Goal: Communication & Community: Share content

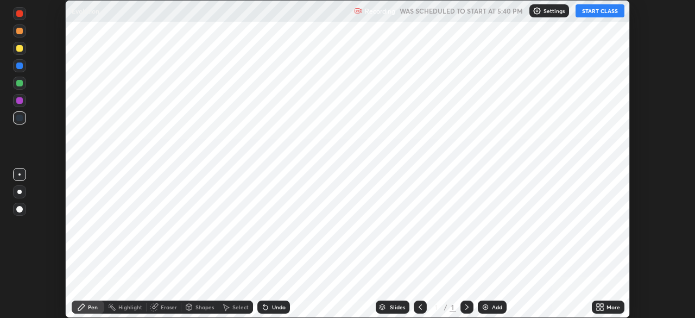
scroll to position [318, 695]
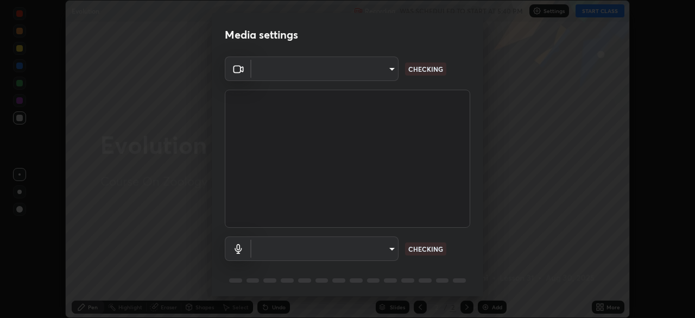
type input "cd084d4b2bd95fff23e650a89a2fcd5691049521d6a0d9ca8e106c74174f2333"
click at [388, 249] on body "Erase all Evolution Recording WAS SCHEDULED TO START AT 5:40 PM Settings START …" at bounding box center [347, 159] width 695 height 318
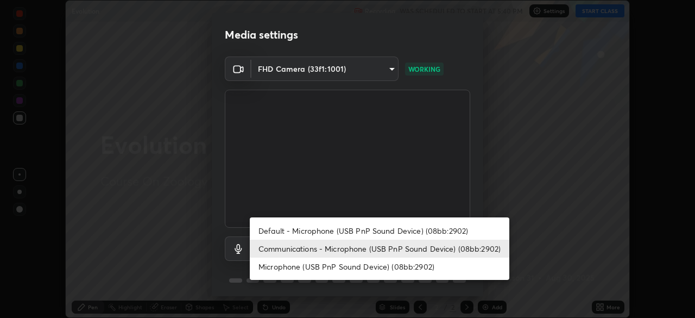
click at [378, 232] on li "Default - Microphone (USB PnP Sound Device) (08bb:2902)" at bounding box center [380, 231] width 260 height 18
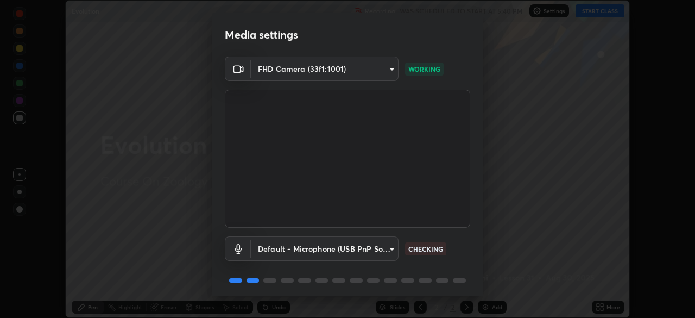
click at [387, 248] on body "Erase all Evolution Recording WAS SCHEDULED TO START AT 5:40 PM Settings START …" at bounding box center [347, 159] width 695 height 318
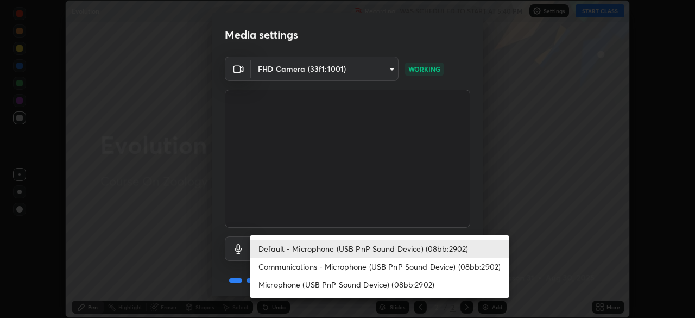
click at [383, 266] on li "Communications - Microphone (USB PnP Sound Device) (08bb:2902)" at bounding box center [380, 266] width 260 height 18
type input "communications"
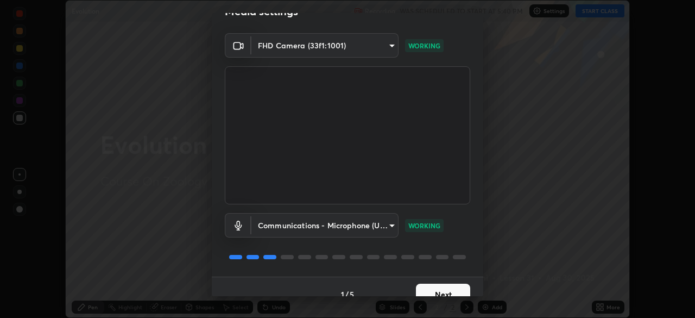
scroll to position [39, 0]
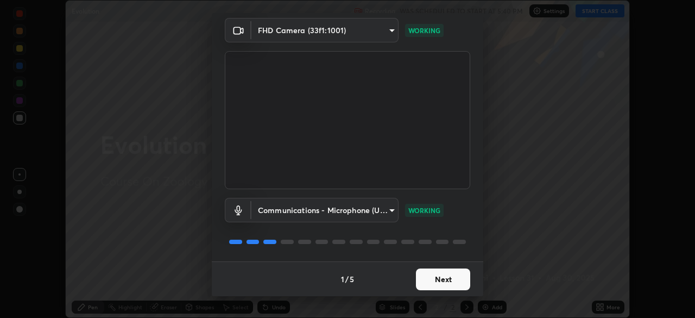
click at [431, 277] on button "Next" at bounding box center [443, 279] width 54 height 22
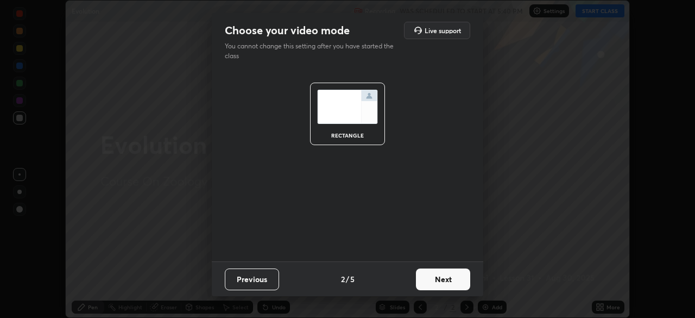
click at [439, 283] on button "Next" at bounding box center [443, 279] width 54 height 22
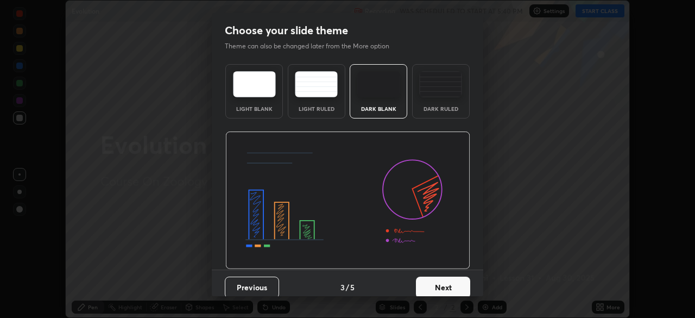
click at [444, 289] on button "Next" at bounding box center [443, 287] width 54 height 22
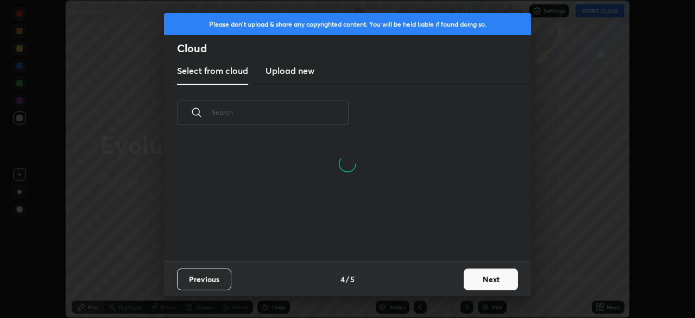
click at [469, 279] on button "Next" at bounding box center [491, 279] width 54 height 22
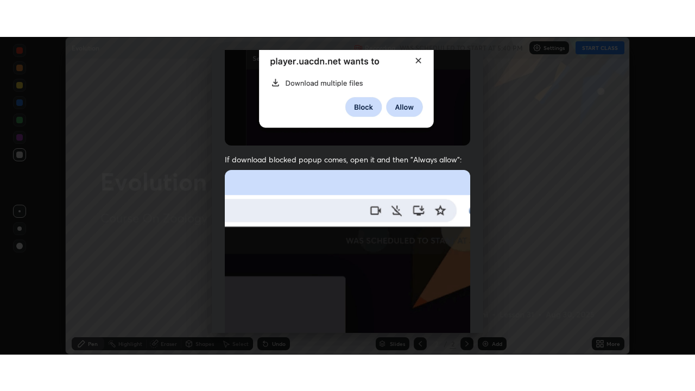
scroll to position [260, 0]
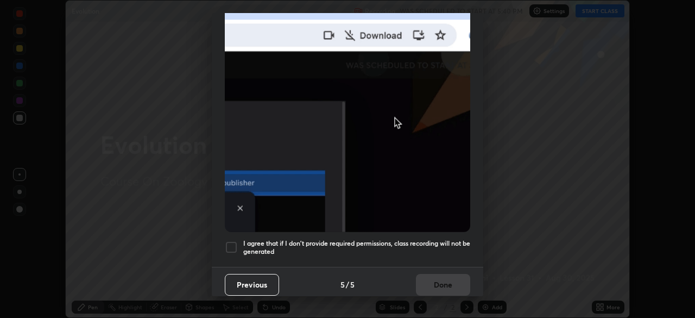
click at [234, 243] on div at bounding box center [231, 247] width 13 height 13
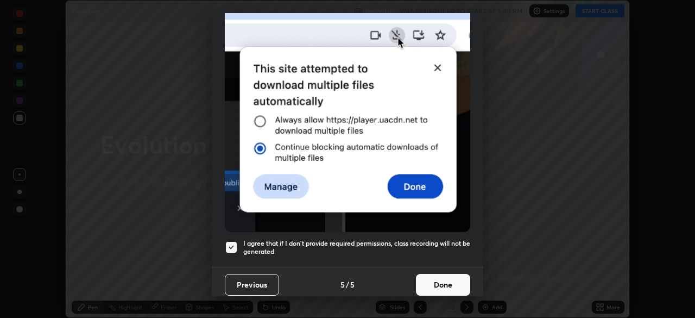
click at [432, 279] on button "Done" at bounding box center [443, 285] width 54 height 22
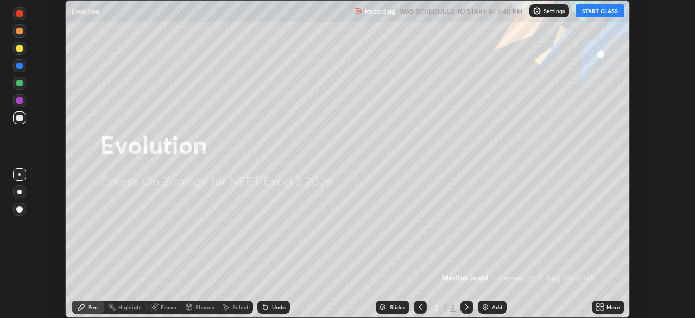
click at [592, 10] on button "START CLASS" at bounding box center [600, 10] width 49 height 13
click at [602, 305] on icon at bounding box center [602, 305] width 3 height 3
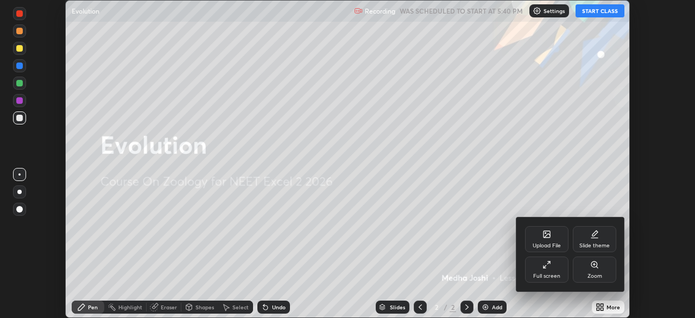
click at [544, 267] on icon at bounding box center [545, 266] width 3 height 3
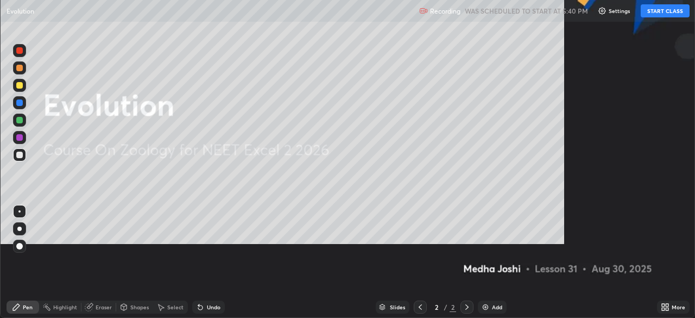
scroll to position [391, 695]
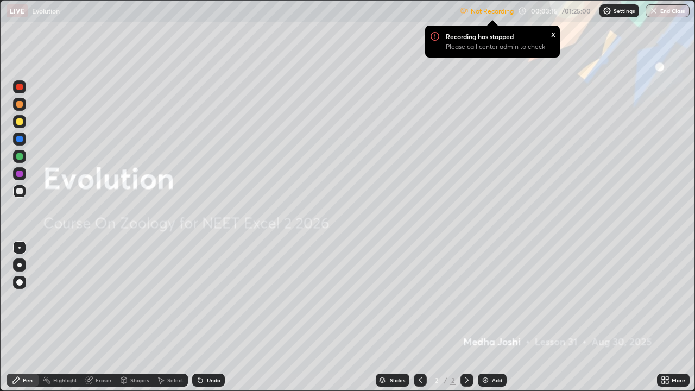
click at [553, 36] on div "x" at bounding box center [553, 33] width 4 height 11
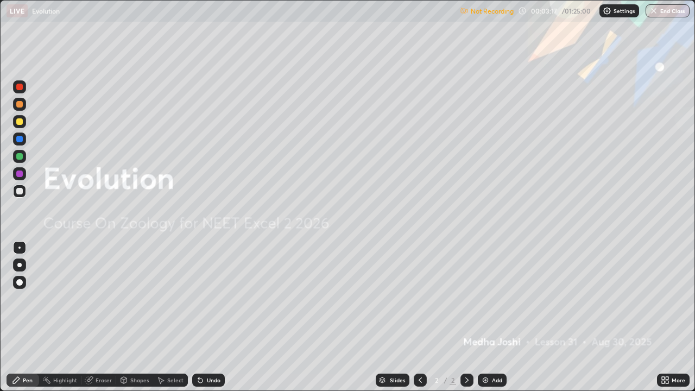
click at [663, 317] on icon at bounding box center [663, 378] width 3 height 3
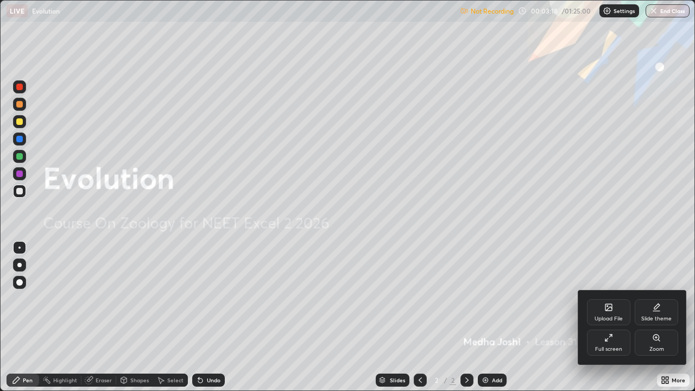
click at [613, 317] on div "Full screen" at bounding box center [608, 348] width 27 height 5
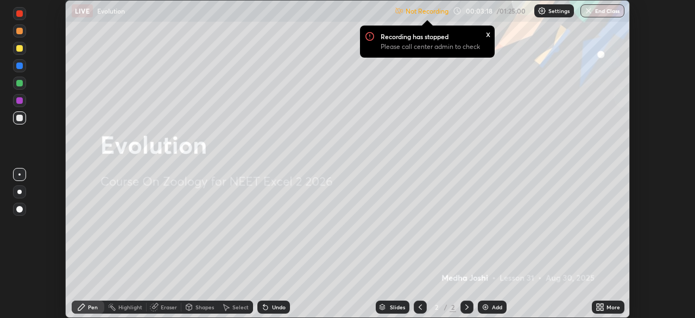
scroll to position [53986, 53609]
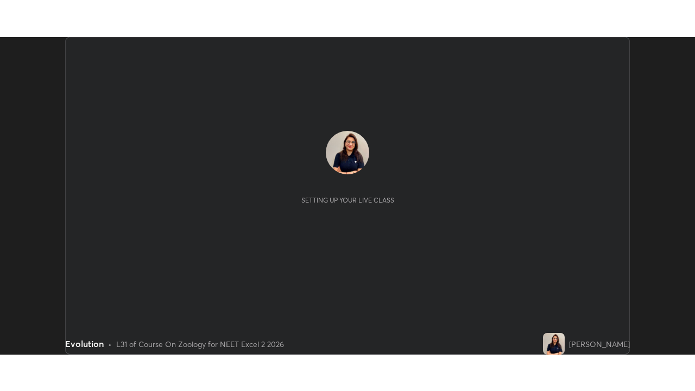
scroll to position [318, 695]
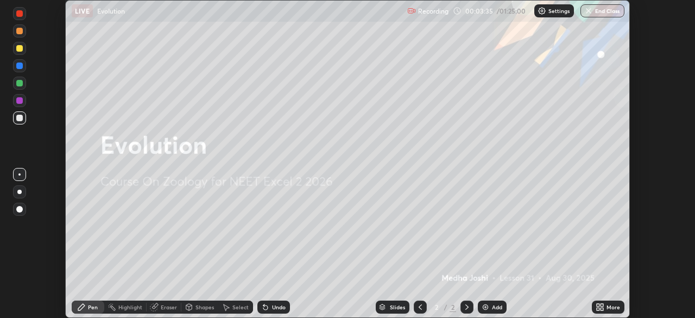
click at [602, 305] on icon at bounding box center [602, 305] width 3 height 3
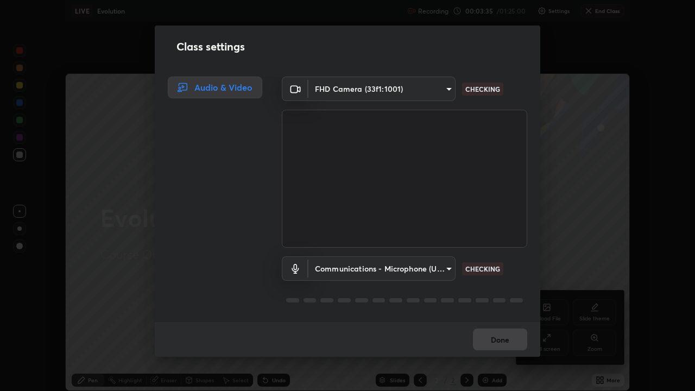
scroll to position [391, 695]
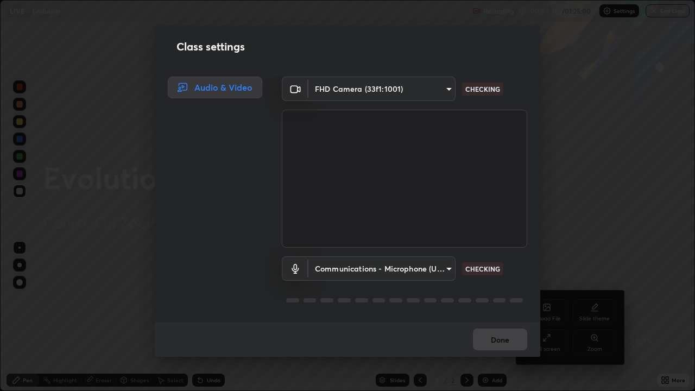
click at [550, 313] on div "Class settings Audio & Video FHD Camera (33f1:1001) cd084d4b2bd95fff23e650a89a2…" at bounding box center [347, 195] width 695 height 391
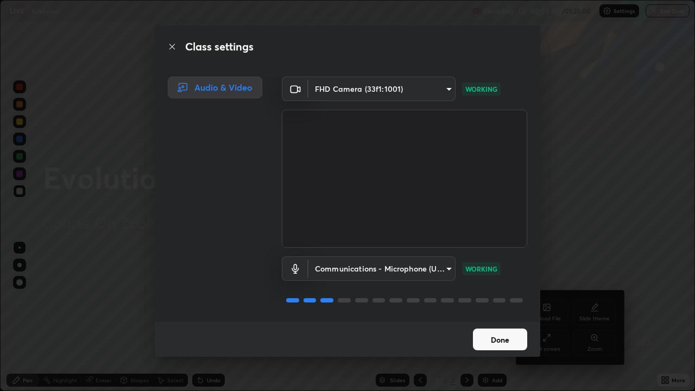
click at [495, 317] on button "Done" at bounding box center [500, 340] width 54 height 22
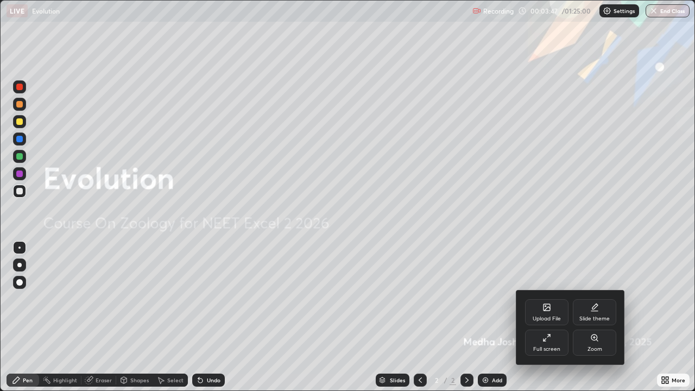
click at [482, 300] on div at bounding box center [347, 195] width 695 height 391
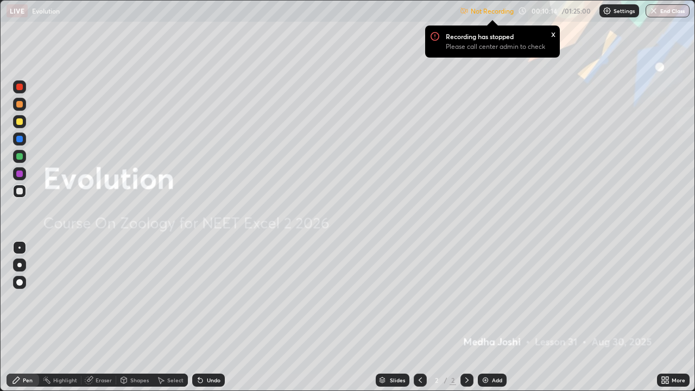
click at [614, 12] on p "Settings" at bounding box center [624, 10] width 21 height 5
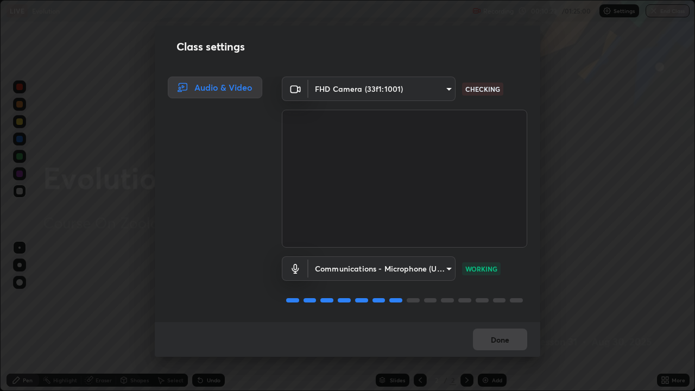
scroll to position [1, 0]
click at [506, 317] on button "Done" at bounding box center [500, 340] width 54 height 22
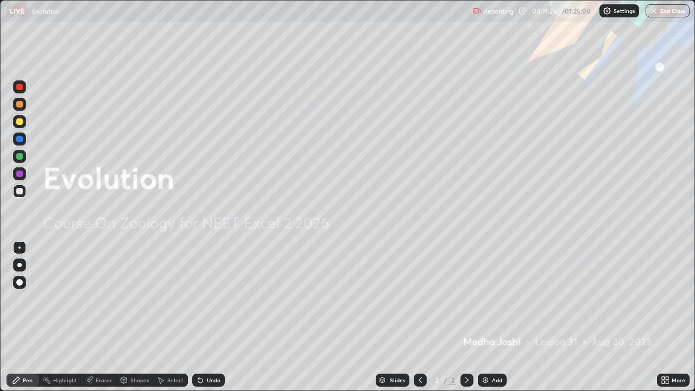
click at [493, 317] on div "Add" at bounding box center [497, 379] width 10 height 5
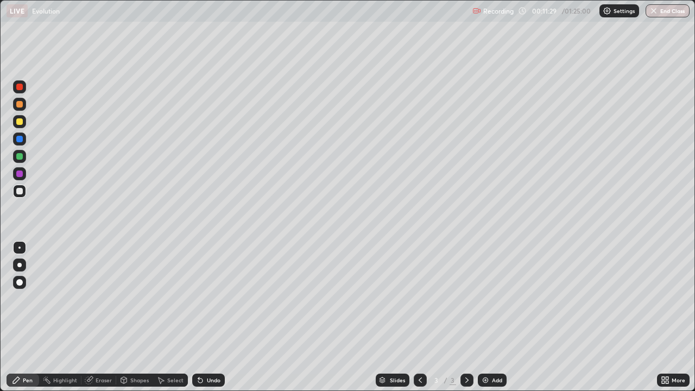
click at [20, 104] on div at bounding box center [19, 104] width 7 height 7
click at [15, 195] on div at bounding box center [19, 191] width 13 height 13
click at [497, 317] on div "Add" at bounding box center [497, 379] width 10 height 5
click at [20, 105] on div at bounding box center [19, 104] width 7 height 7
click at [20, 126] on div at bounding box center [19, 121] width 13 height 13
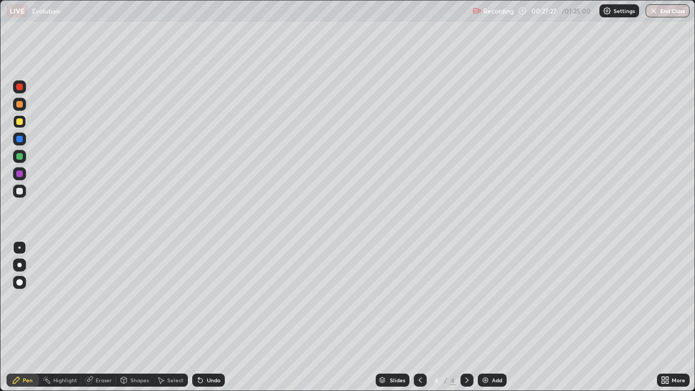
click at [20, 190] on div at bounding box center [19, 191] width 7 height 7
click at [21, 123] on div at bounding box center [19, 121] width 7 height 7
click at [17, 192] on div at bounding box center [19, 191] width 7 height 7
click at [21, 104] on div at bounding box center [19, 104] width 7 height 7
click at [20, 124] on div at bounding box center [19, 121] width 7 height 7
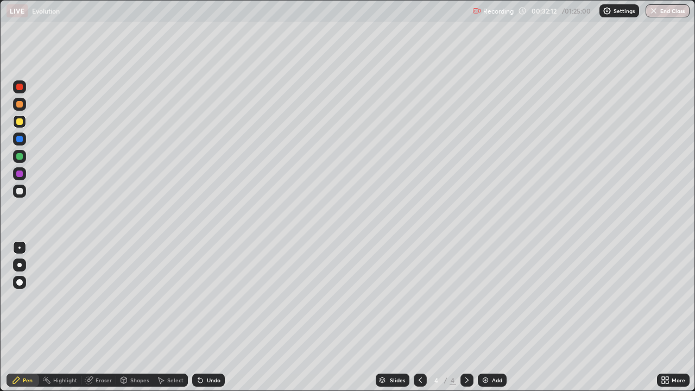
click at [20, 192] on div at bounding box center [19, 191] width 7 height 7
click at [212, 317] on div "Undo" at bounding box center [208, 380] width 33 height 13
click at [659, 317] on div "More" at bounding box center [673, 380] width 33 height 13
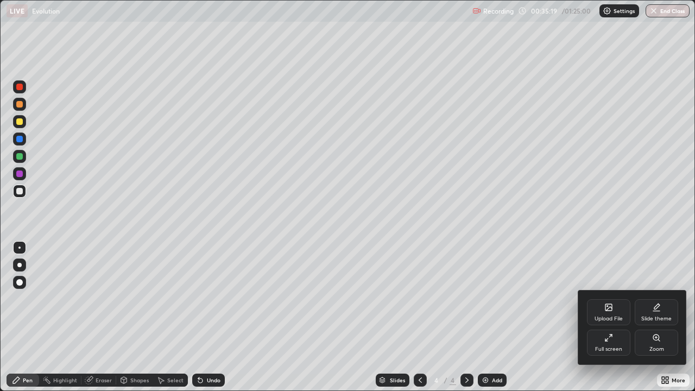
click at [609, 316] on div "Upload File" at bounding box center [609, 318] width 28 height 5
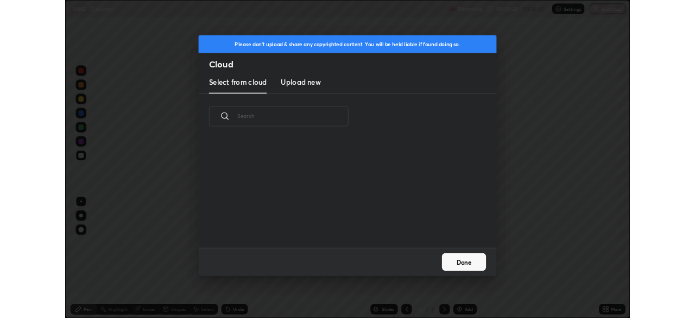
scroll to position [4, 6]
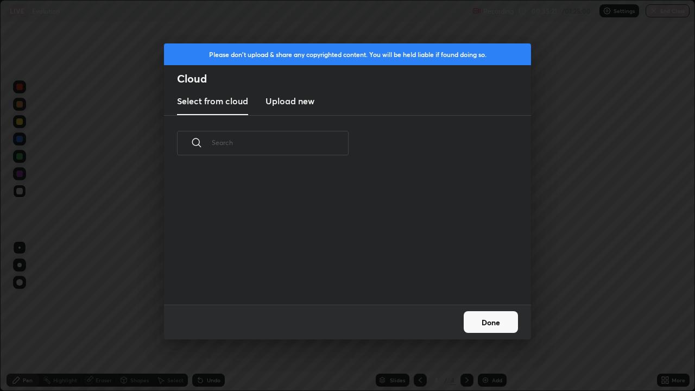
click at [300, 106] on h3 "Upload new" at bounding box center [290, 100] width 49 height 13
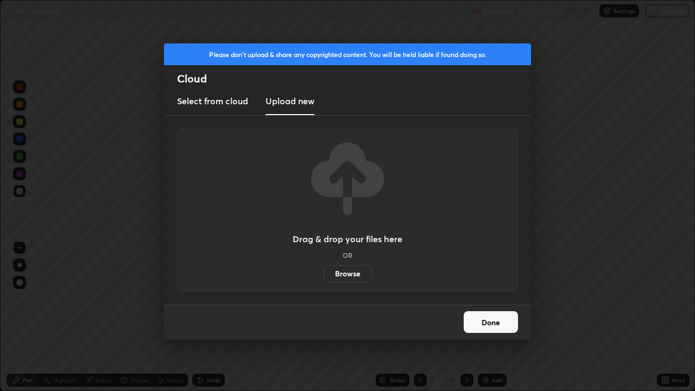
click at [346, 274] on label "Browse" at bounding box center [348, 273] width 48 height 17
click at [324, 274] on input "Browse" at bounding box center [324, 273] width 0 height 17
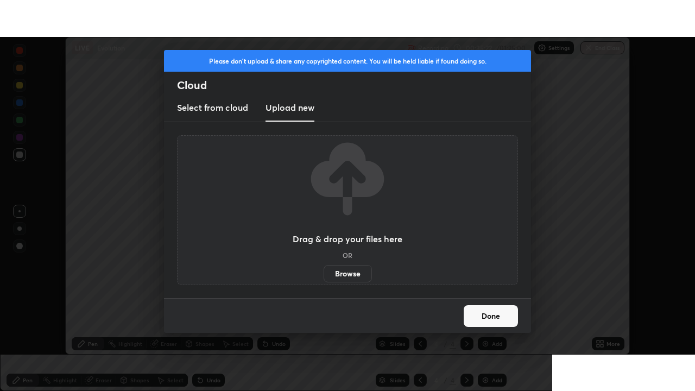
scroll to position [53986, 53609]
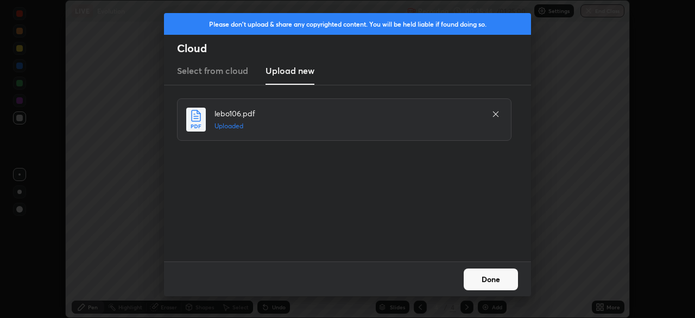
click at [499, 276] on button "Done" at bounding box center [491, 279] width 54 height 22
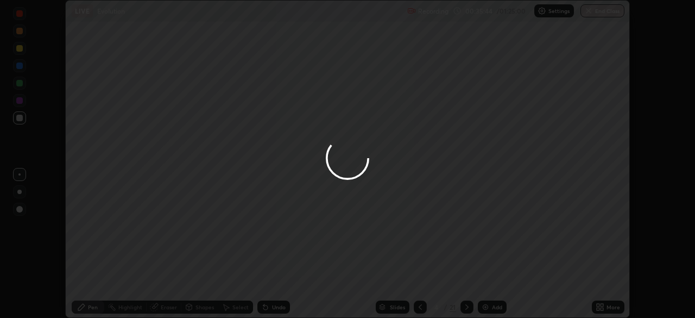
click at [598, 305] on div at bounding box center [347, 159] width 695 height 318
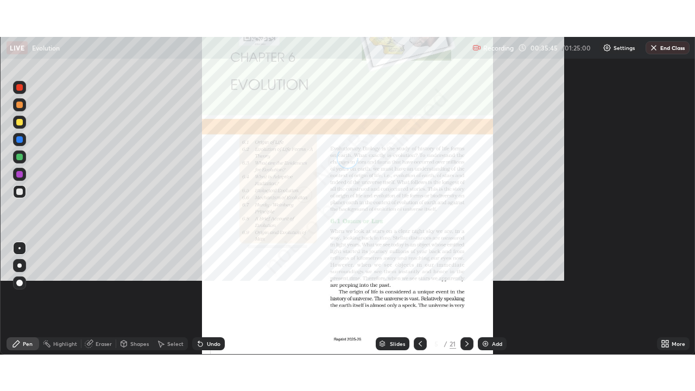
scroll to position [391, 695]
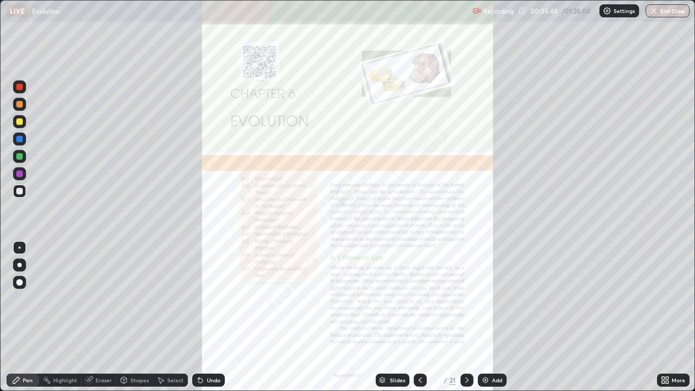
click at [390, 317] on div "Slides" at bounding box center [397, 379] width 15 height 5
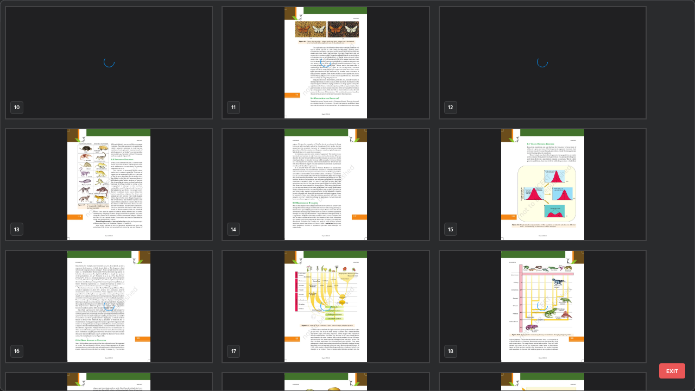
scroll to position [464, 0]
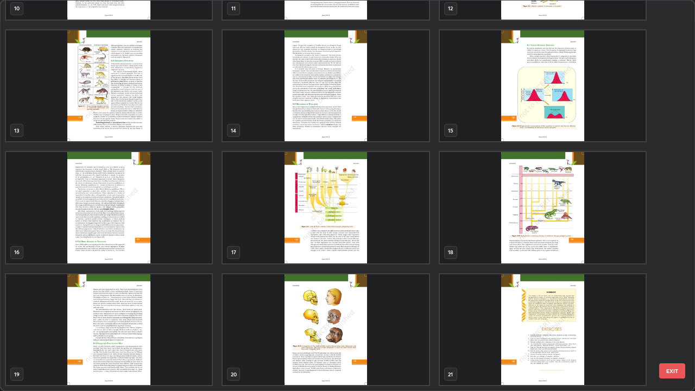
click at [185, 312] on img "grid" at bounding box center [109, 329] width 206 height 111
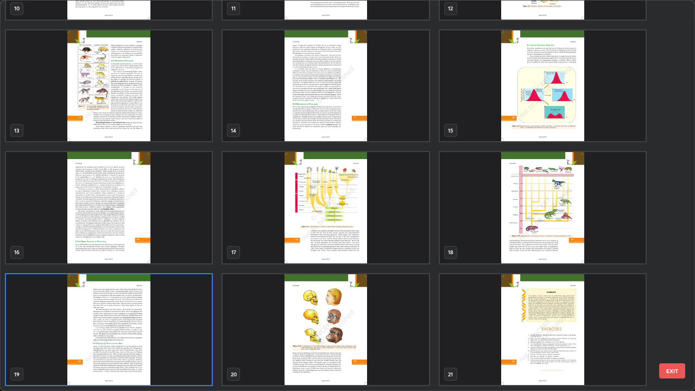
click at [188, 317] on img "grid" at bounding box center [109, 329] width 206 height 111
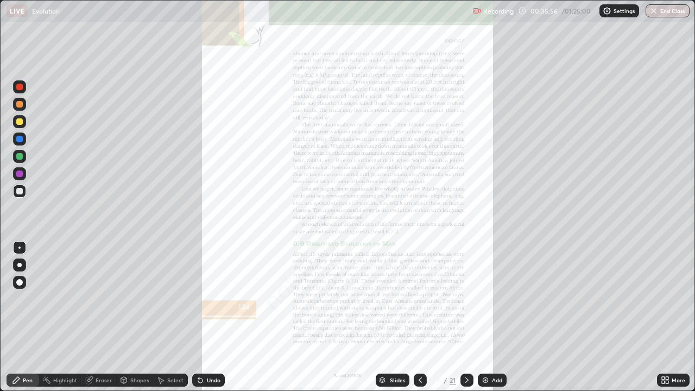
click at [662, 317] on icon at bounding box center [663, 382] width 3 height 3
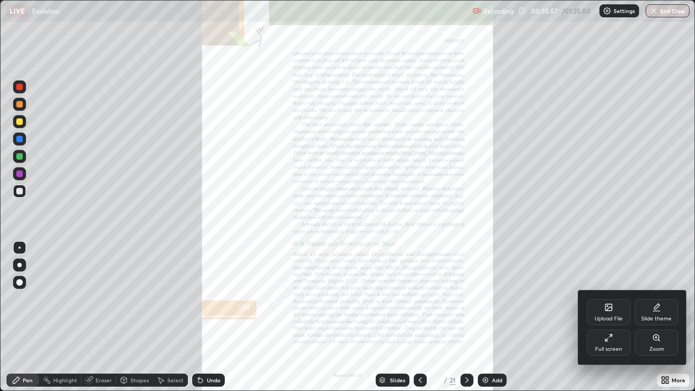
click at [642, 317] on div "Zoom" at bounding box center [656, 343] width 43 height 26
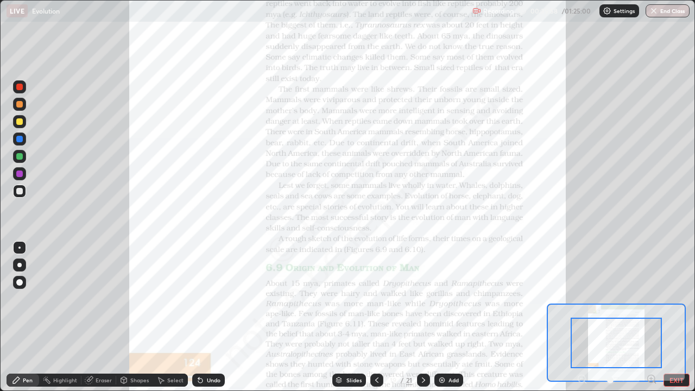
click at [651, 317] on icon at bounding box center [651, 378] width 3 height 0
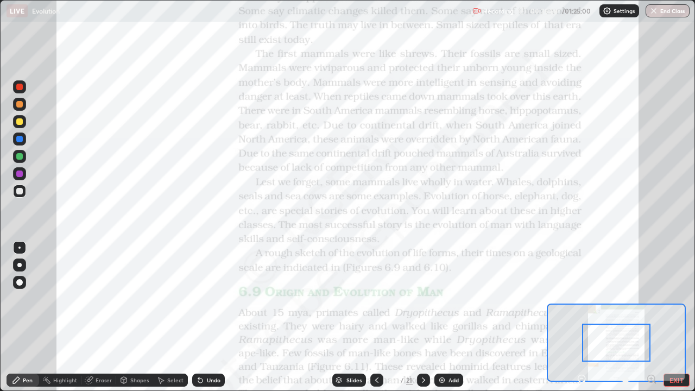
click at [651, 317] on icon at bounding box center [651, 378] width 3 height 0
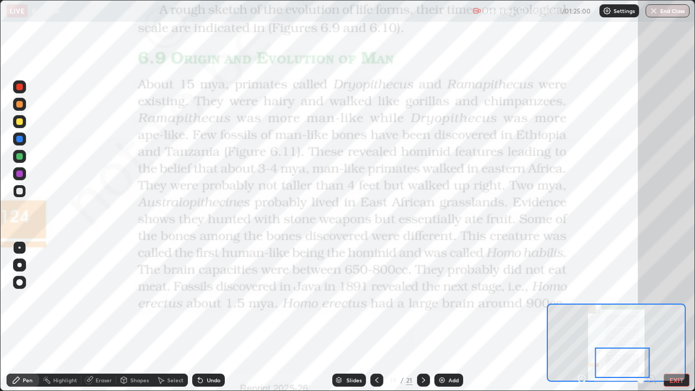
click at [22, 91] on div at bounding box center [19, 86] width 13 height 13
click at [351, 317] on div "Slides" at bounding box center [353, 379] width 15 height 5
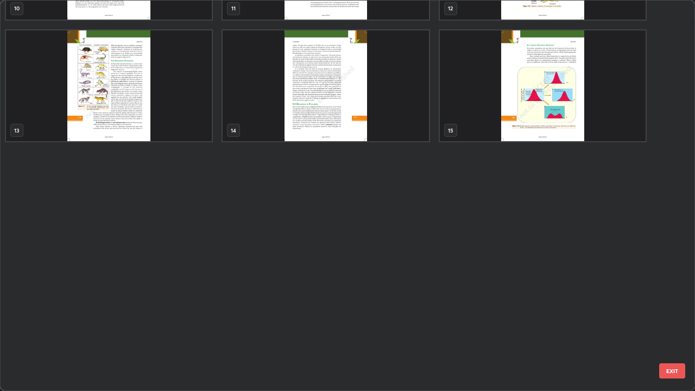
scroll to position [0, 0]
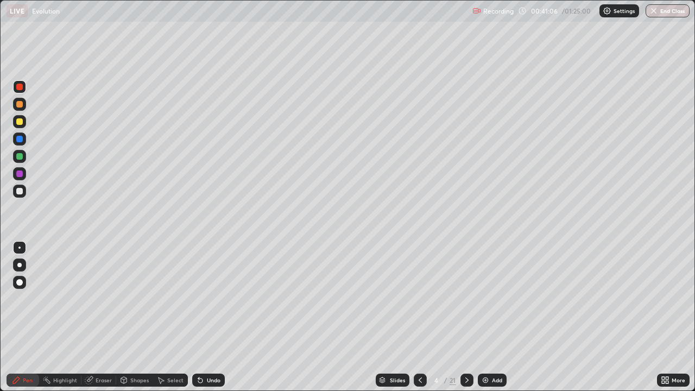
click at [583, 317] on div "Slides 4 / 21 Add" at bounding box center [441, 380] width 432 height 22
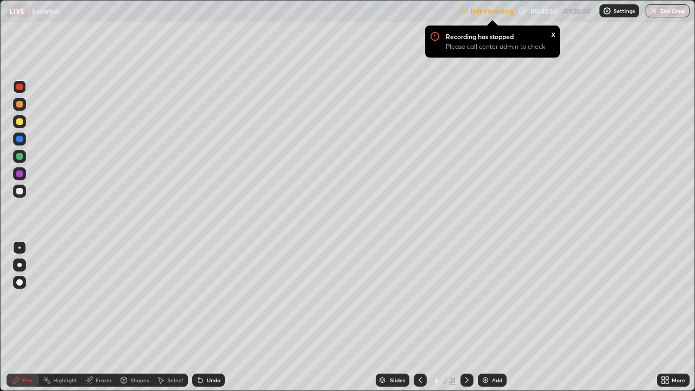
click at [619, 11] on p "Settings" at bounding box center [624, 10] width 21 height 5
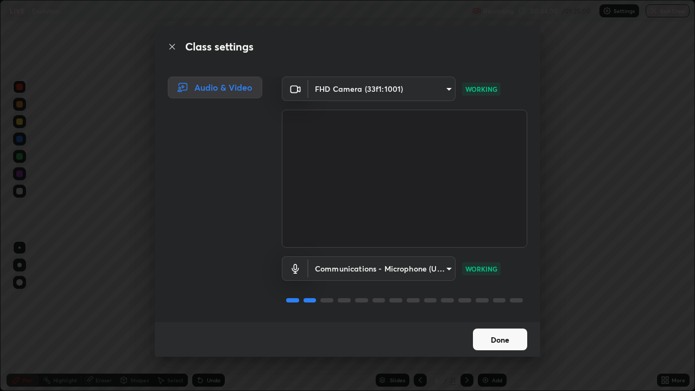
scroll to position [1, 0]
click at [499, 317] on button "Done" at bounding box center [500, 340] width 54 height 22
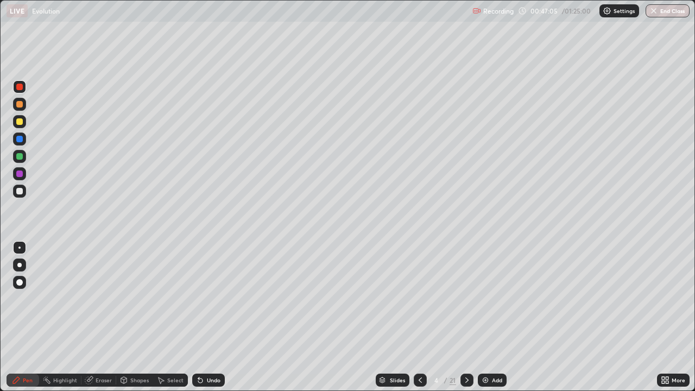
click at [206, 317] on div "Undo" at bounding box center [208, 380] width 33 height 13
click at [203, 317] on div "Undo" at bounding box center [208, 380] width 33 height 13
click at [20, 104] on div at bounding box center [19, 104] width 7 height 7
click at [492, 317] on div "Add" at bounding box center [497, 379] width 10 height 5
click at [209, 317] on div "Undo" at bounding box center [214, 379] width 14 height 5
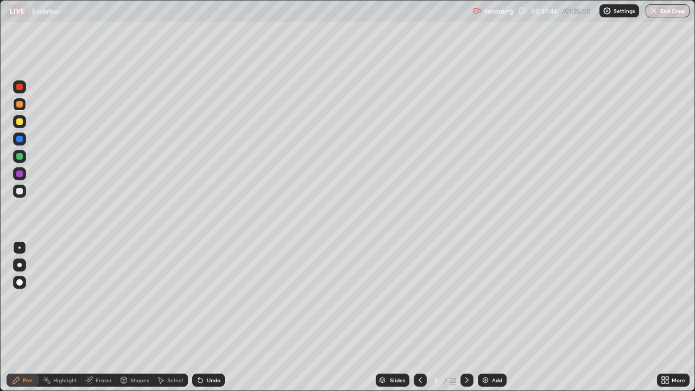
click at [21, 121] on div at bounding box center [19, 121] width 7 height 7
click at [21, 191] on div at bounding box center [19, 191] width 7 height 7
click at [19, 124] on div at bounding box center [19, 121] width 7 height 7
click at [21, 188] on div at bounding box center [19, 191] width 7 height 7
click at [20, 155] on div at bounding box center [19, 156] width 7 height 7
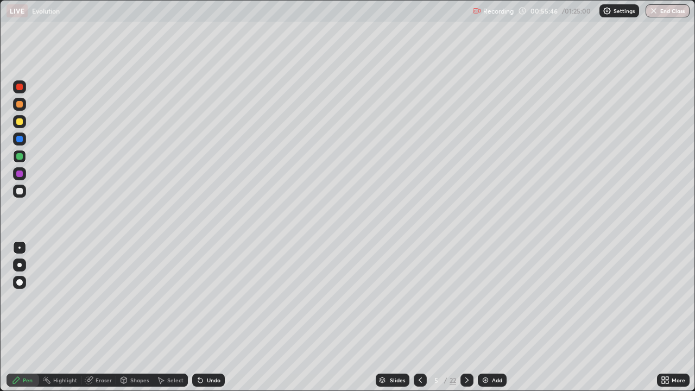
click at [20, 190] on div at bounding box center [19, 191] width 7 height 7
click at [212, 317] on div "Undo" at bounding box center [214, 379] width 14 height 5
click at [210, 317] on div "Undo" at bounding box center [214, 379] width 14 height 5
click at [488, 317] on img at bounding box center [485, 380] width 9 height 9
click at [20, 105] on div at bounding box center [19, 104] width 7 height 7
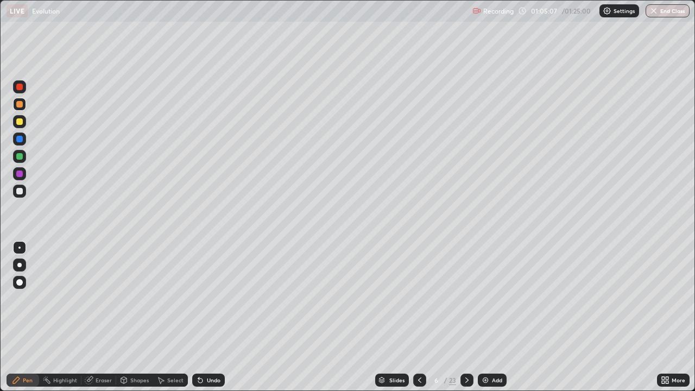
click at [20, 156] on div at bounding box center [19, 156] width 7 height 7
click at [20, 192] on div at bounding box center [19, 191] width 7 height 7
click at [210, 317] on div "Undo" at bounding box center [208, 380] width 33 height 13
click at [212, 317] on div "Undo" at bounding box center [214, 379] width 14 height 5
click at [209, 317] on div "Undo" at bounding box center [208, 380] width 33 height 13
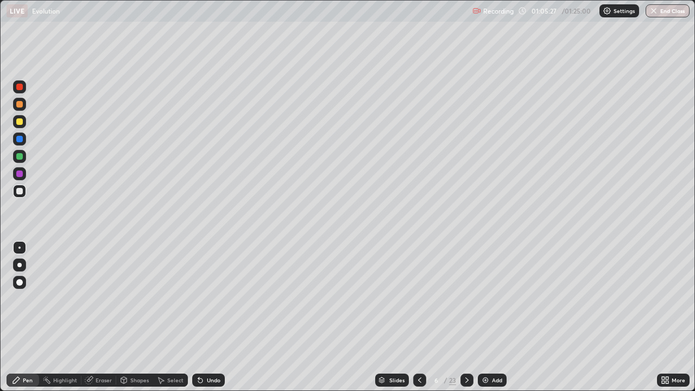
click at [207, 317] on div "Undo" at bounding box center [214, 379] width 14 height 5
click at [205, 317] on div "Undo" at bounding box center [208, 380] width 33 height 13
click at [212, 317] on div "Undo" at bounding box center [208, 380] width 33 height 13
click at [21, 155] on div at bounding box center [19, 156] width 7 height 7
click at [213, 317] on div "Undo" at bounding box center [214, 379] width 14 height 5
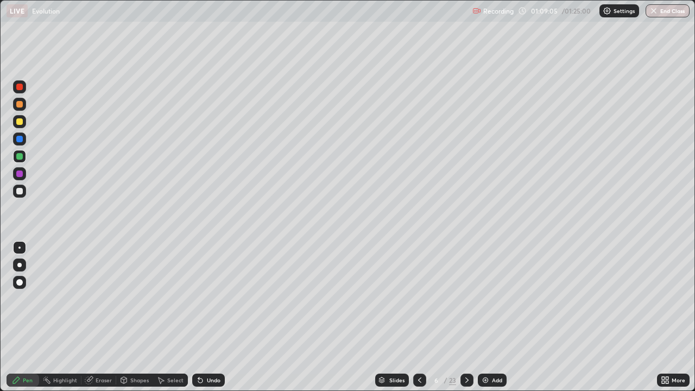
click at [212, 317] on div "Undo" at bounding box center [208, 380] width 33 height 13
click at [18, 185] on div at bounding box center [19, 191] width 13 height 13
click at [18, 159] on div at bounding box center [19, 156] width 7 height 7
click at [212, 317] on div "Undo" at bounding box center [208, 380] width 33 height 13
click at [16, 188] on div at bounding box center [19, 191] width 13 height 13
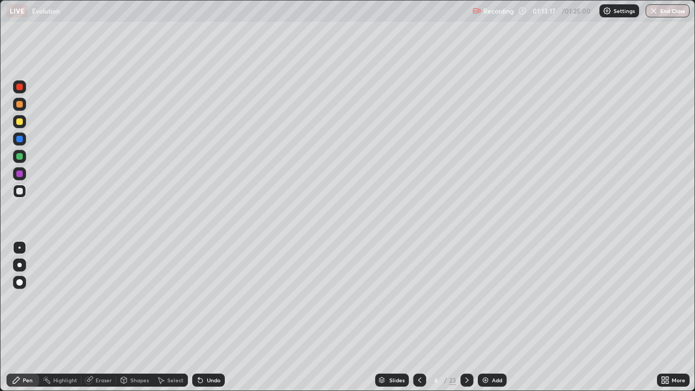
click at [208, 317] on div "Undo" at bounding box center [214, 379] width 14 height 5
click at [214, 317] on div "Undo" at bounding box center [214, 379] width 14 height 5
click at [651, 11] on img "button" at bounding box center [654, 11] width 9 height 9
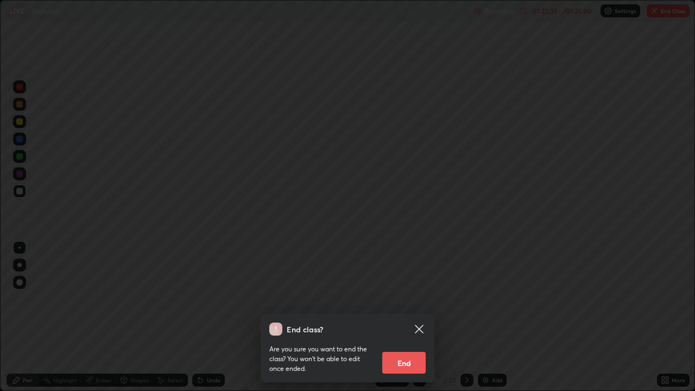
click at [396, 317] on button "End" at bounding box center [403, 363] width 43 height 22
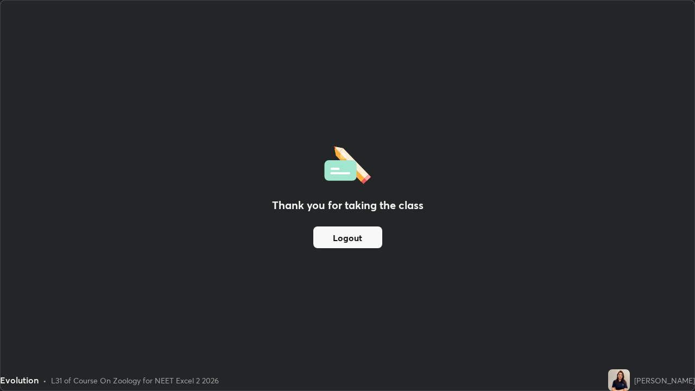
click at [351, 234] on button "Logout" at bounding box center [347, 237] width 69 height 22
